Goal: Check status: Check status

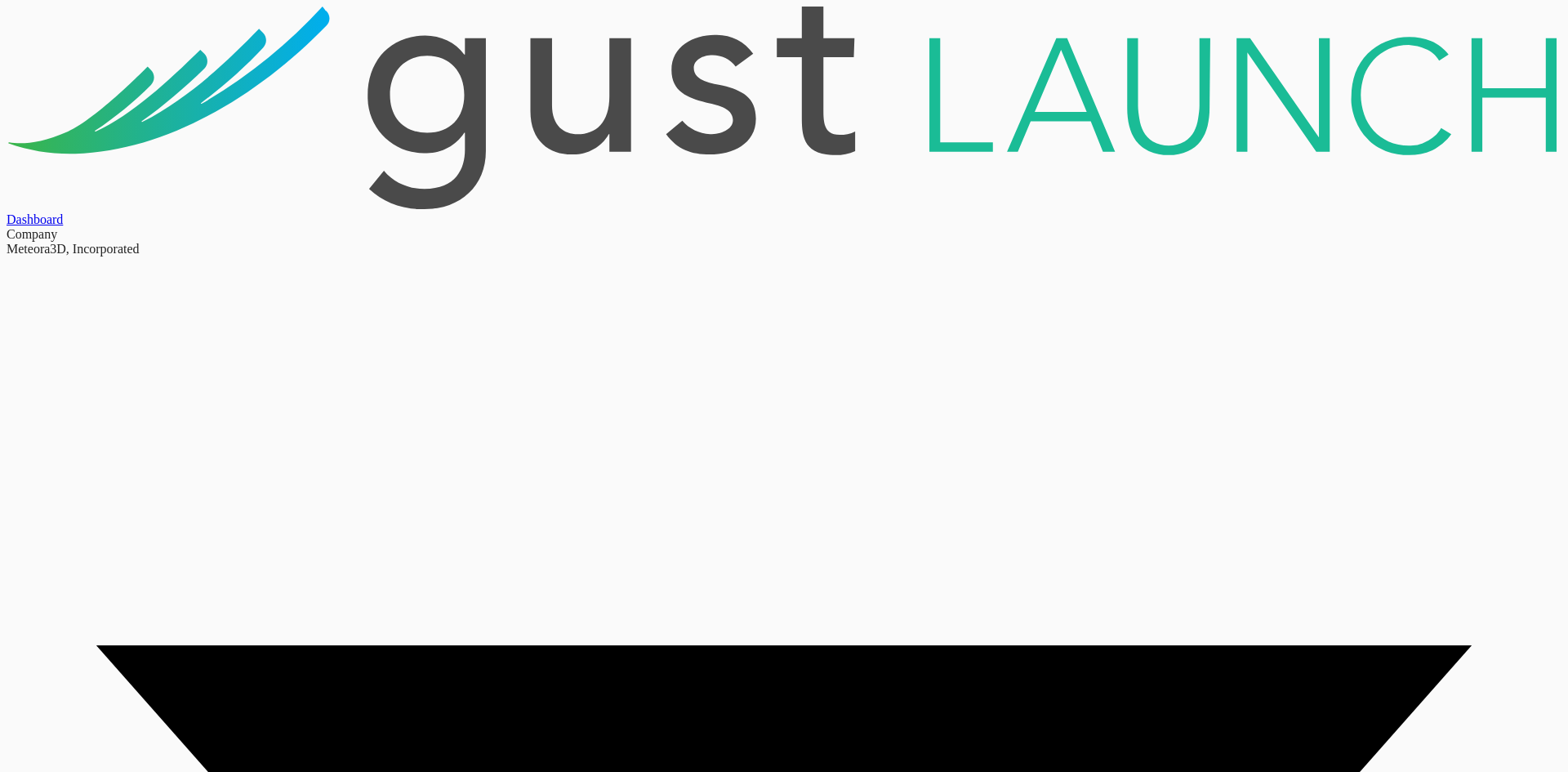
scroll to position [179, 0]
